Goal: Task Accomplishment & Management: Manage account settings

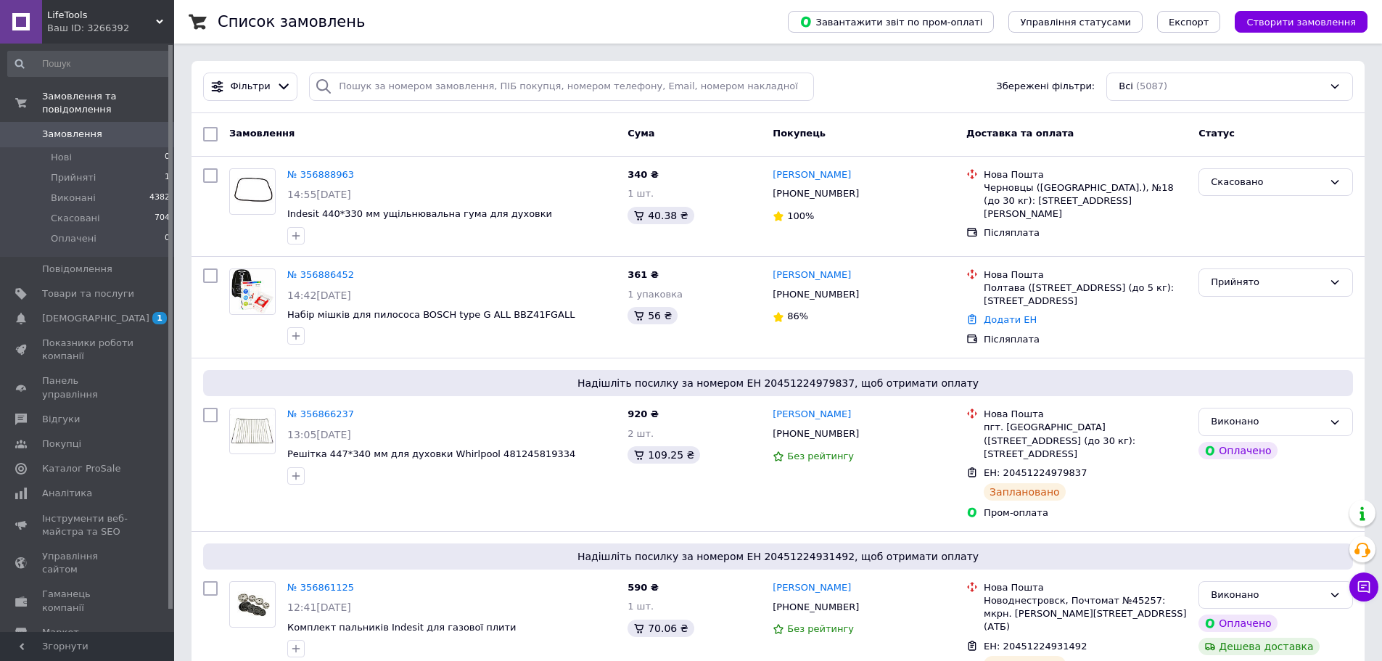
click at [133, 28] on div "Ваш ID: 3266392" at bounding box center [110, 28] width 127 height 13
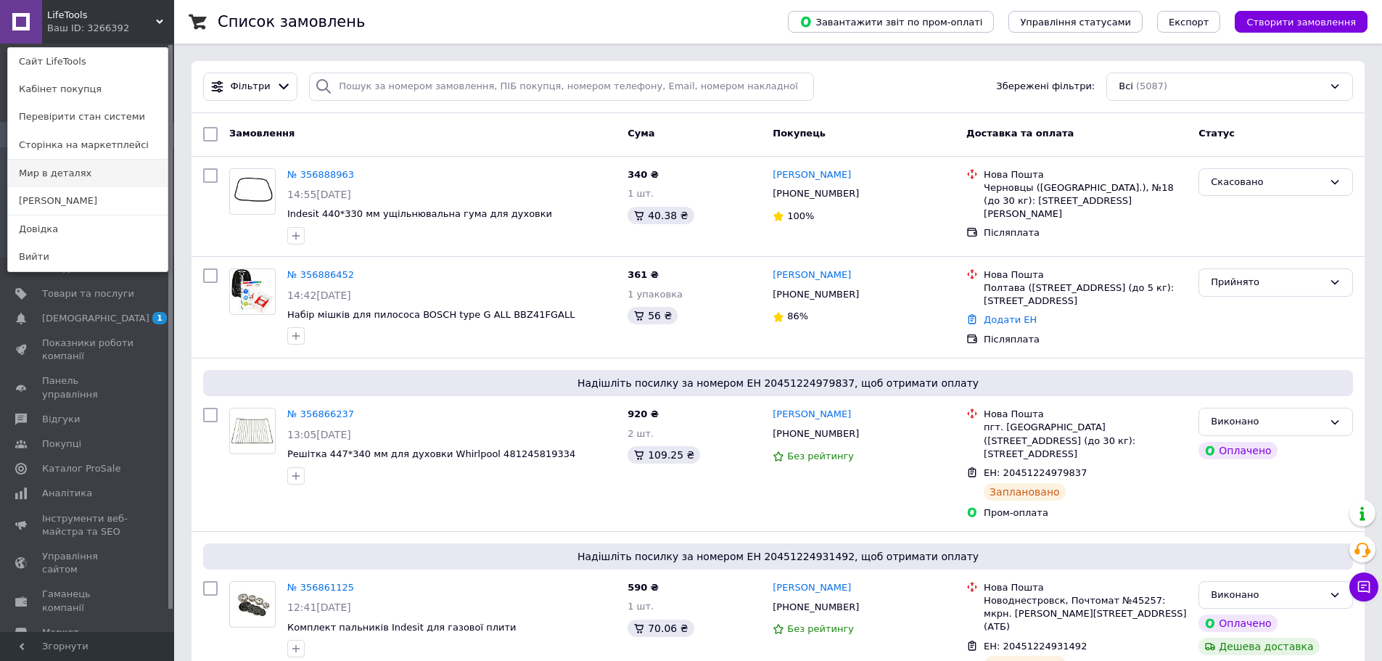
click at [75, 170] on link "Мир в деталях" at bounding box center [88, 174] width 160 height 28
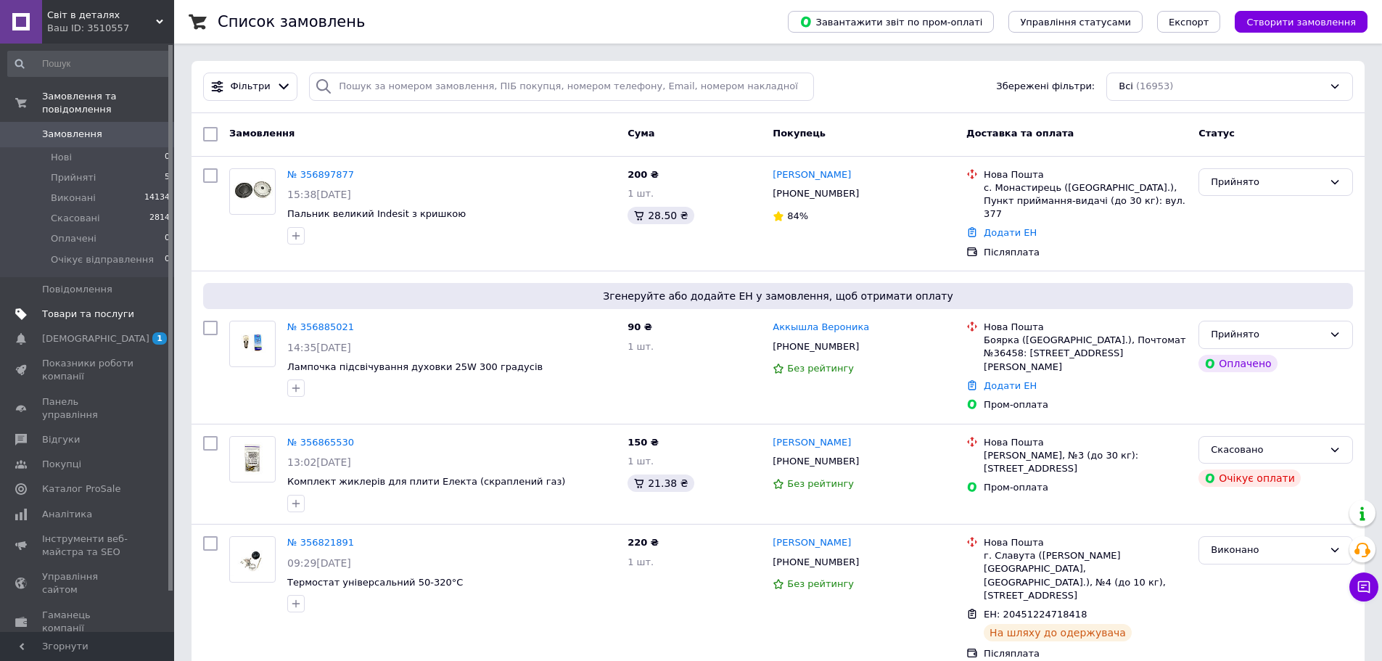
click at [109, 308] on span "Товари та послуги" at bounding box center [88, 314] width 92 height 13
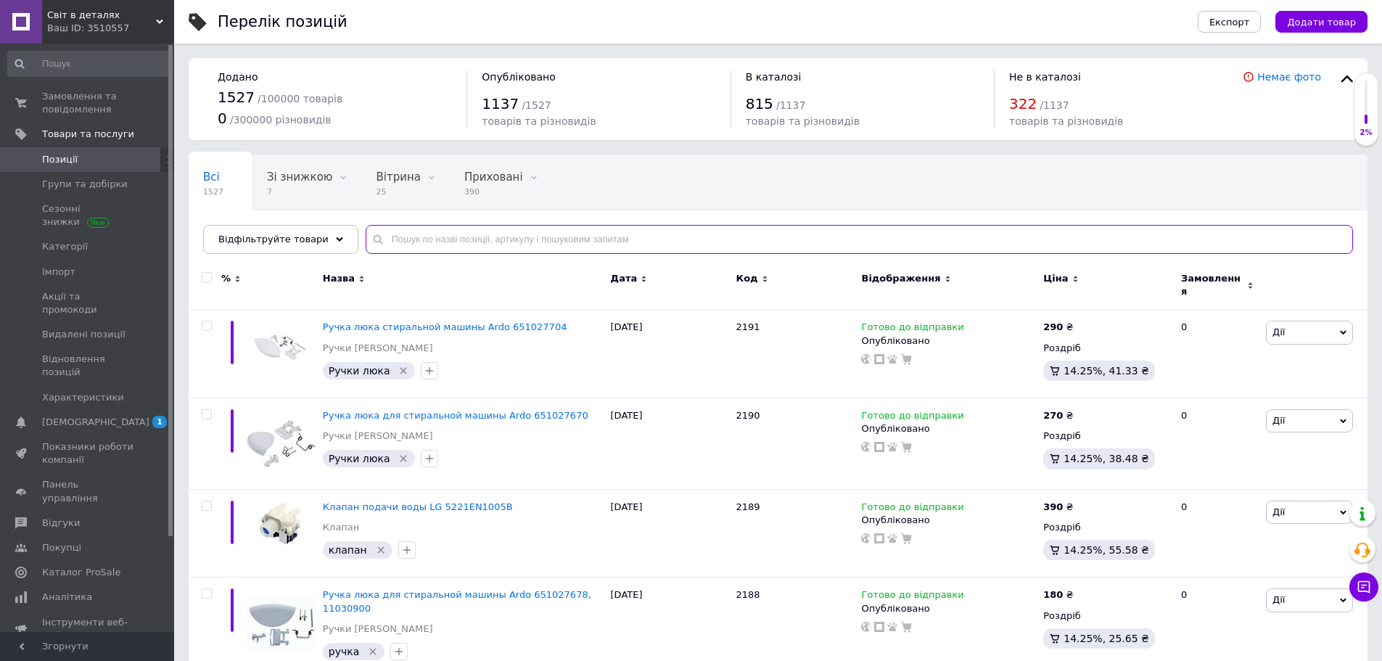
click at [501, 243] on input "text" at bounding box center [859, 239] width 987 height 29
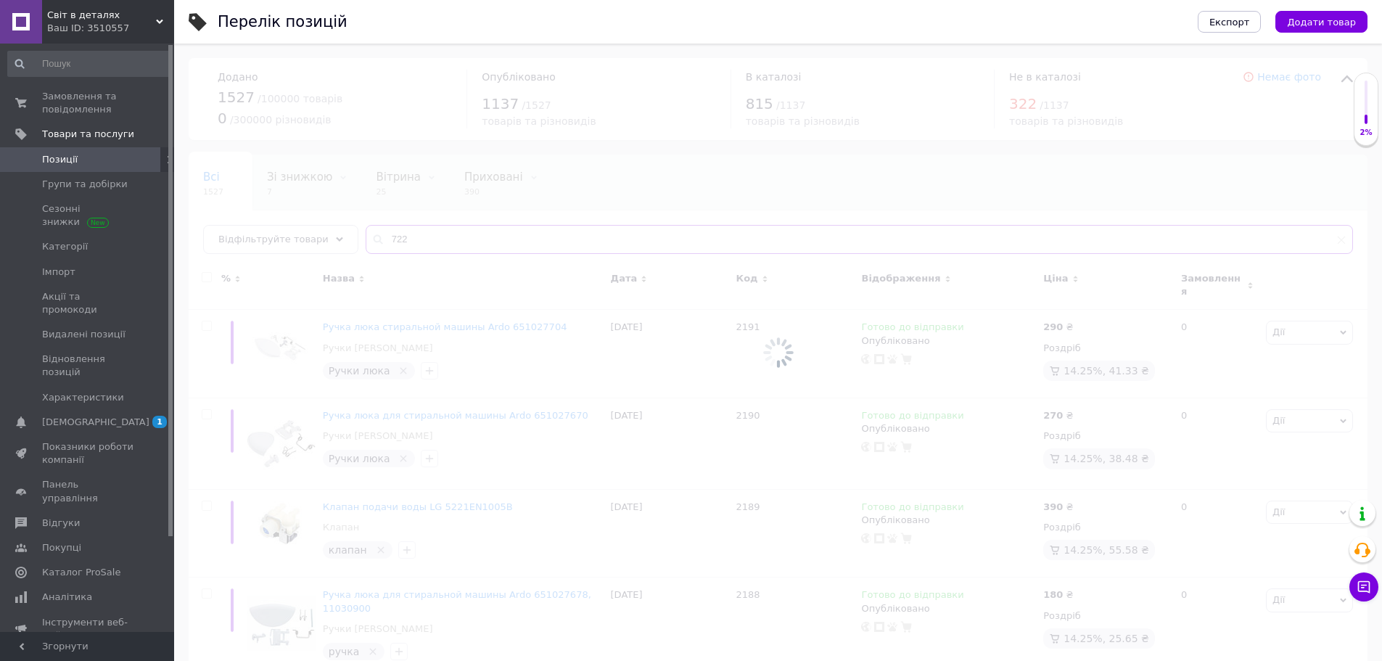
type input "722"
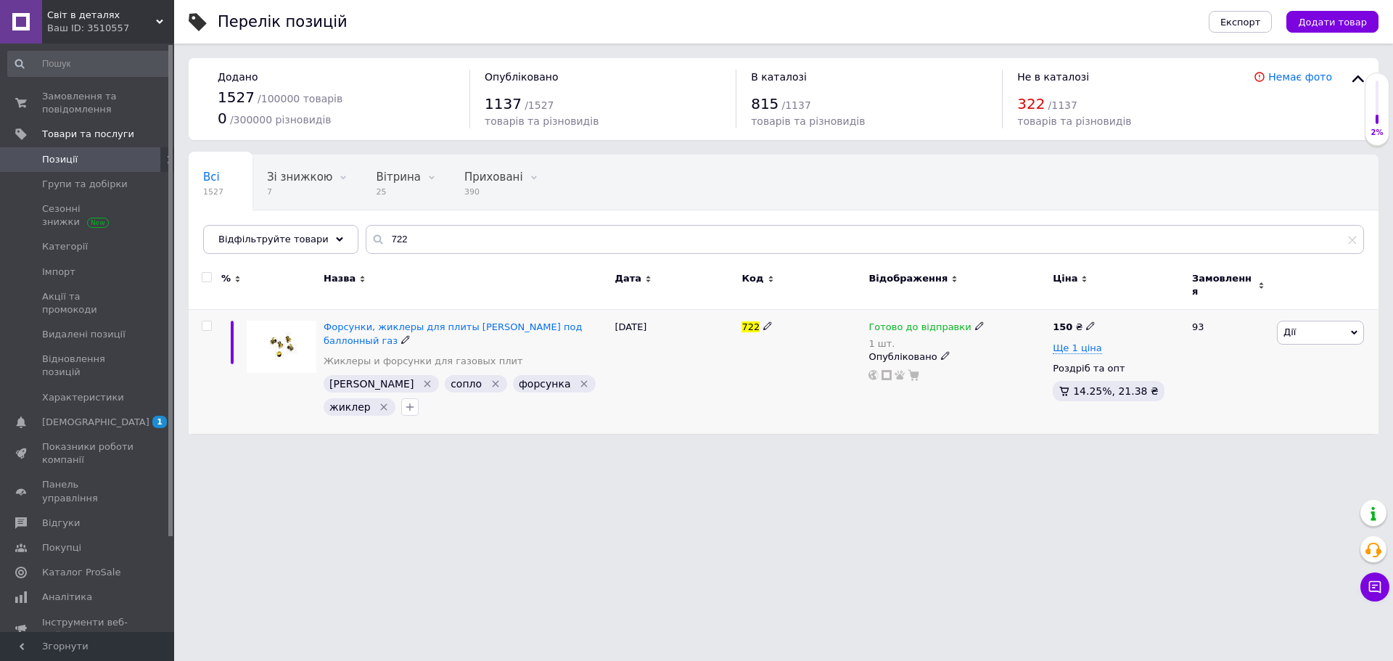
click at [975, 322] on use at bounding box center [979, 326] width 8 height 8
click at [1000, 369] on li "Немає в наявності" at bounding box center [1053, 379] width 138 height 20
click at [993, 369] on input "1" at bounding box center [1039, 372] width 110 height 29
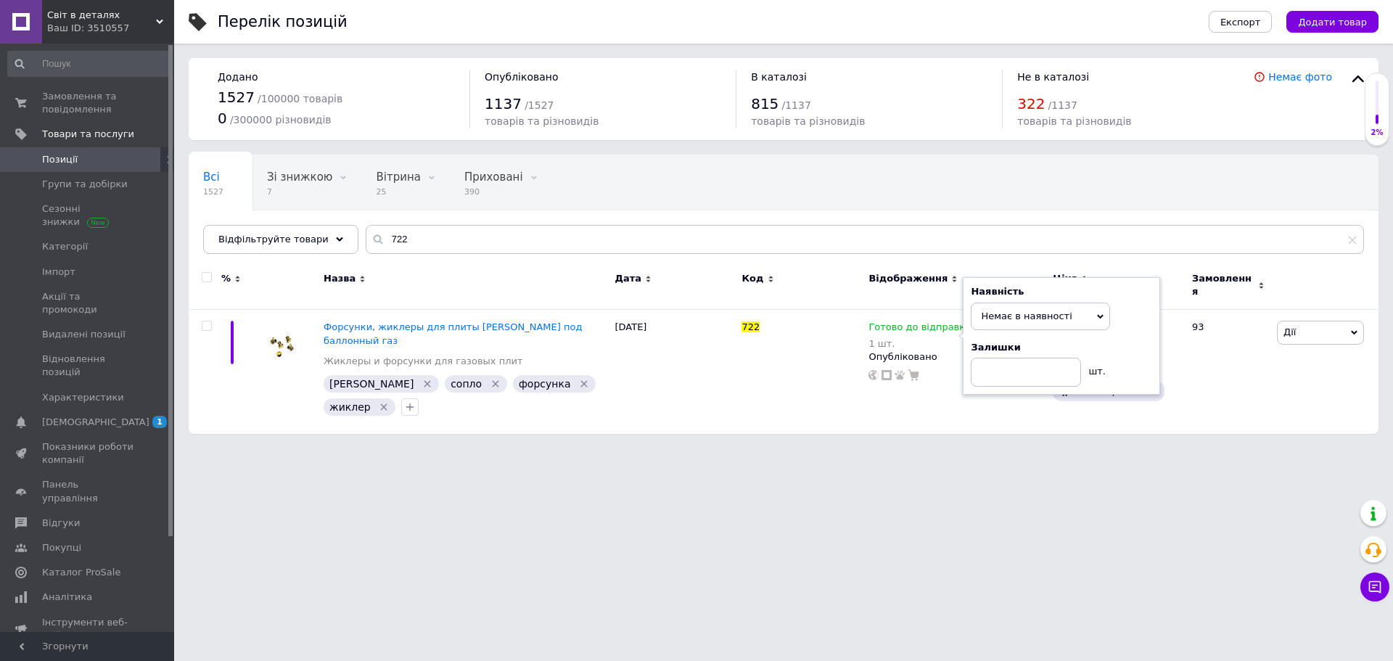
click at [929, 448] on html "Світ в деталях Ваш ID: 3510557 Сайт Світ в деталях Кабінет покупця Перевірити с…" at bounding box center [696, 224] width 1393 height 448
